Goal: Task Accomplishment & Management: Complete application form

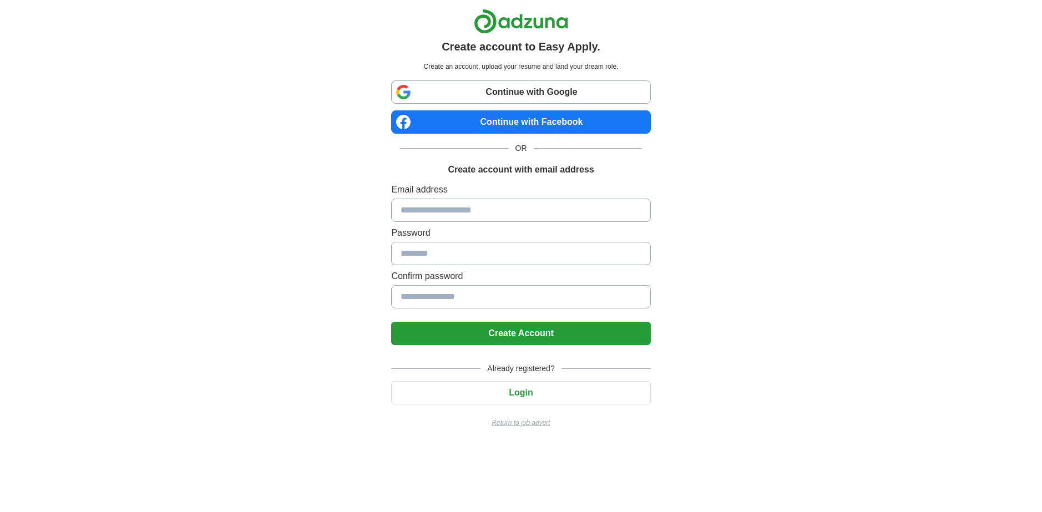
click at [448, 211] on input at bounding box center [520, 210] width 259 height 23
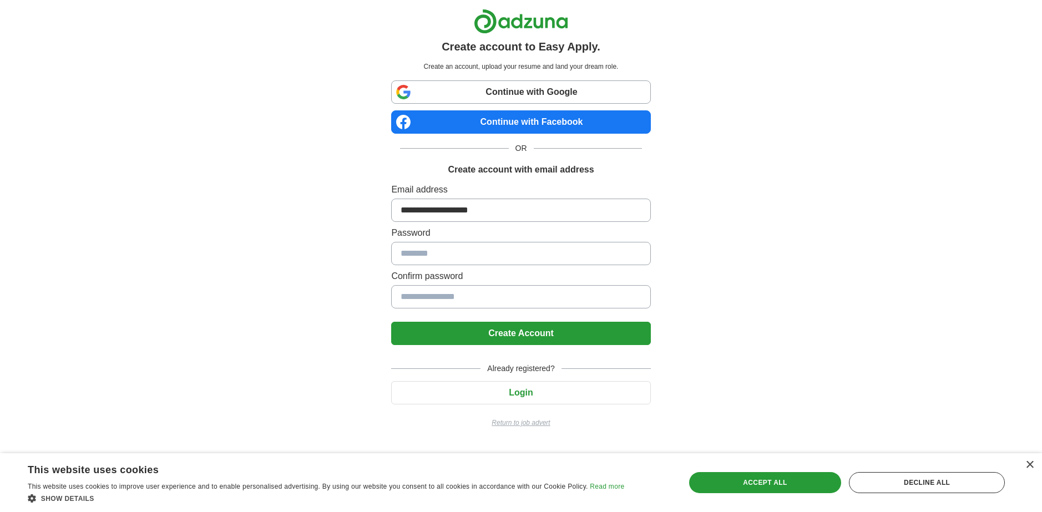
type input "**********"
click at [525, 339] on button "Create Account" at bounding box center [520, 333] width 259 height 23
